Goal: Find contact information: Find contact information

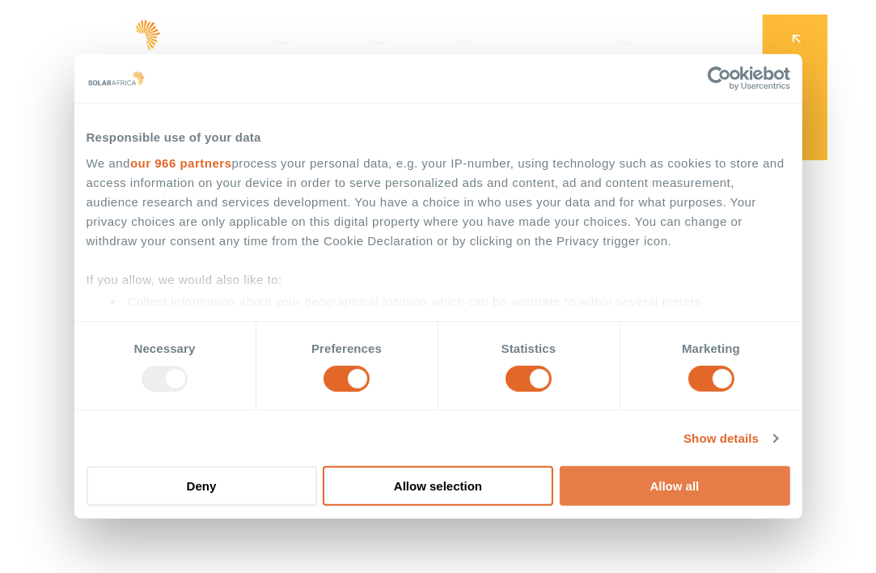
click at [688, 483] on button "Allow all" at bounding box center [675, 486] width 231 height 40
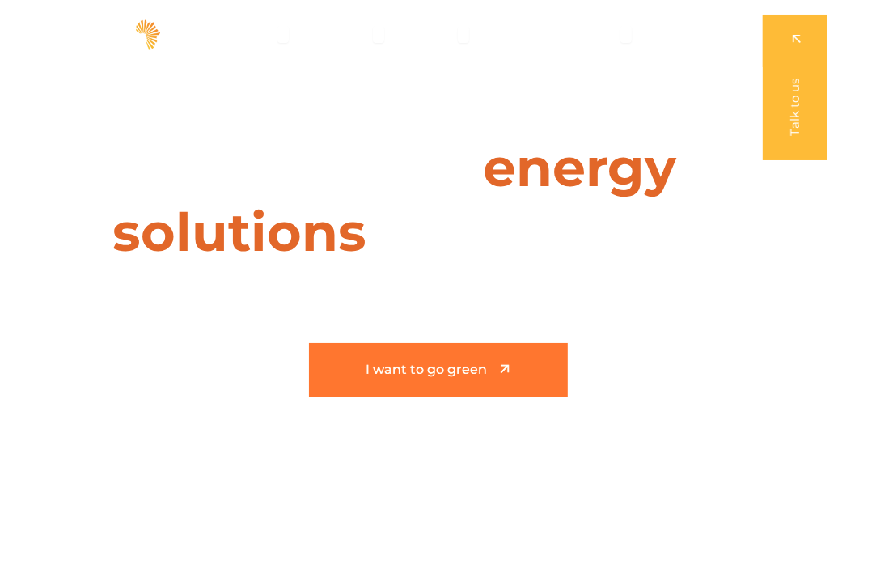
click at [468, 370] on span "I want to go green" at bounding box center [426, 370] width 121 height 14
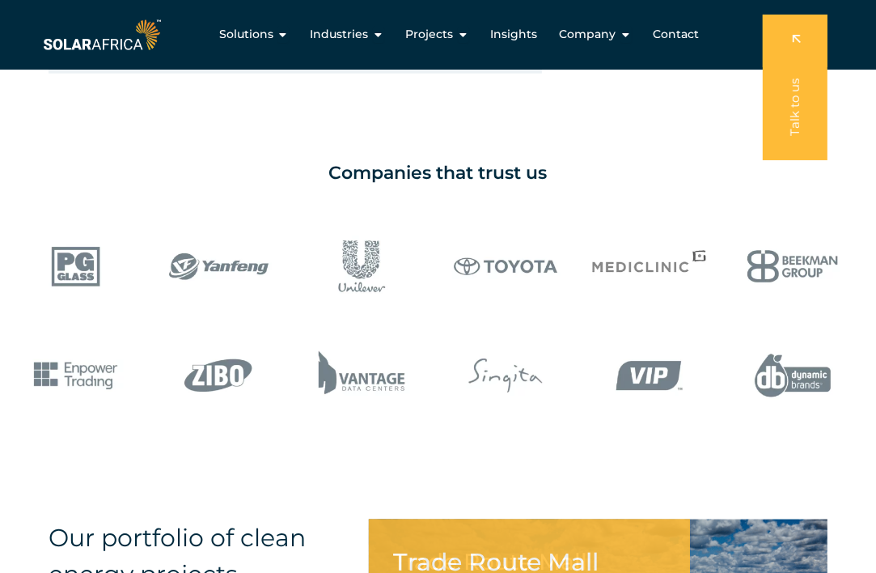
scroll to position [1271, 0]
